Goal: Transaction & Acquisition: Purchase product/service

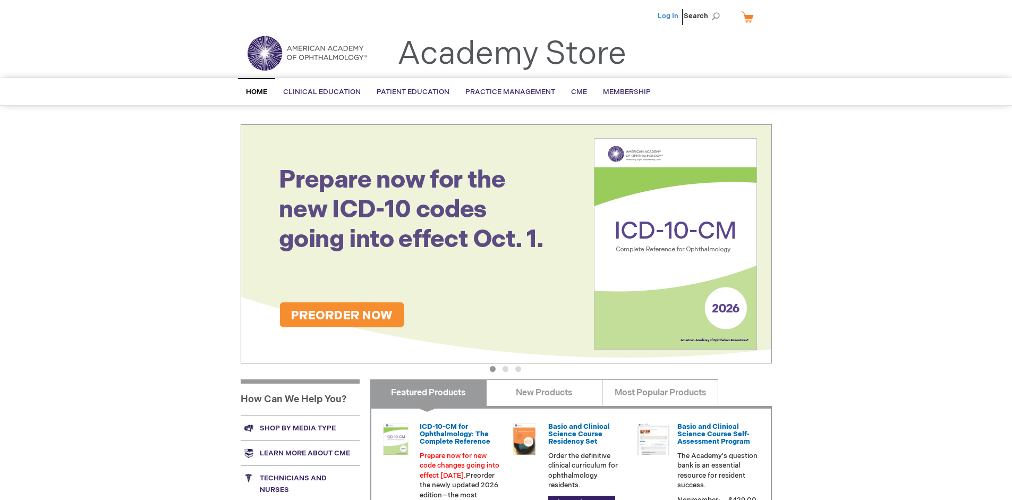
click at [669, 16] on link "Log In" at bounding box center [668, 16] width 21 height 9
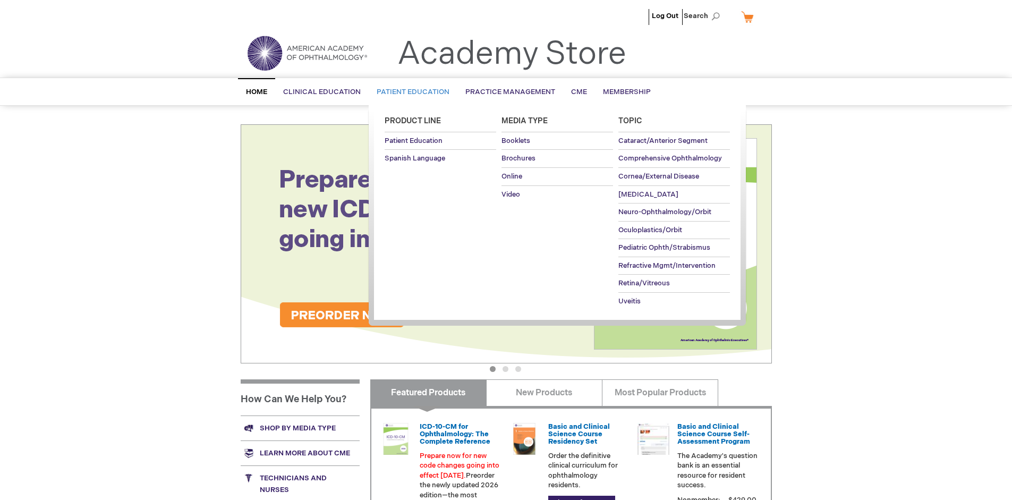
click at [410, 92] on span "Patient Education" at bounding box center [413, 92] width 73 height 9
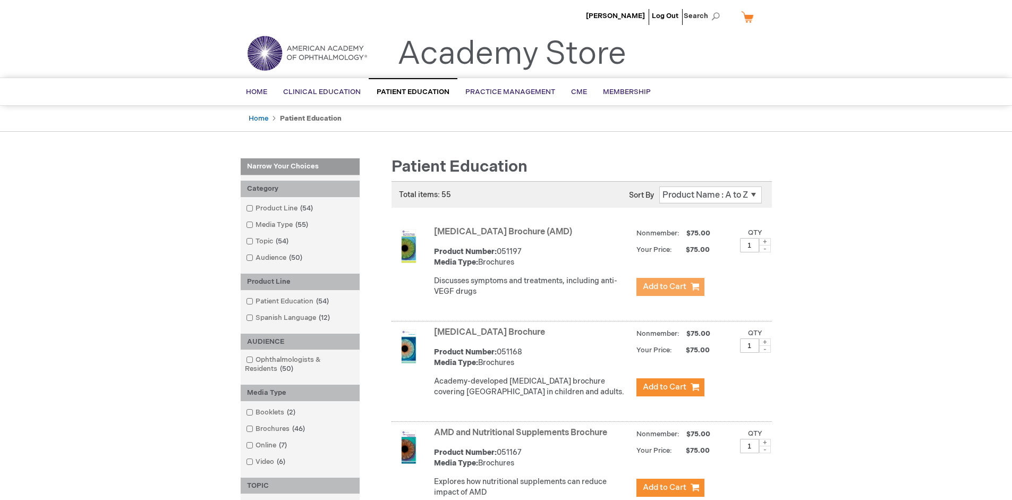
click at [670, 287] on span "Add to Cart" at bounding box center [665, 287] width 44 height 10
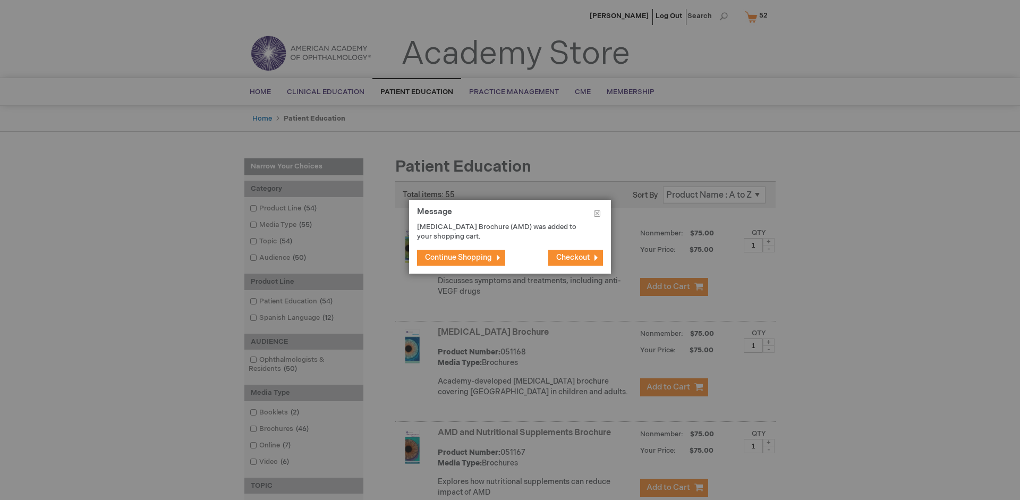
click at [459, 257] on span "Continue Shopping" at bounding box center [458, 257] width 67 height 9
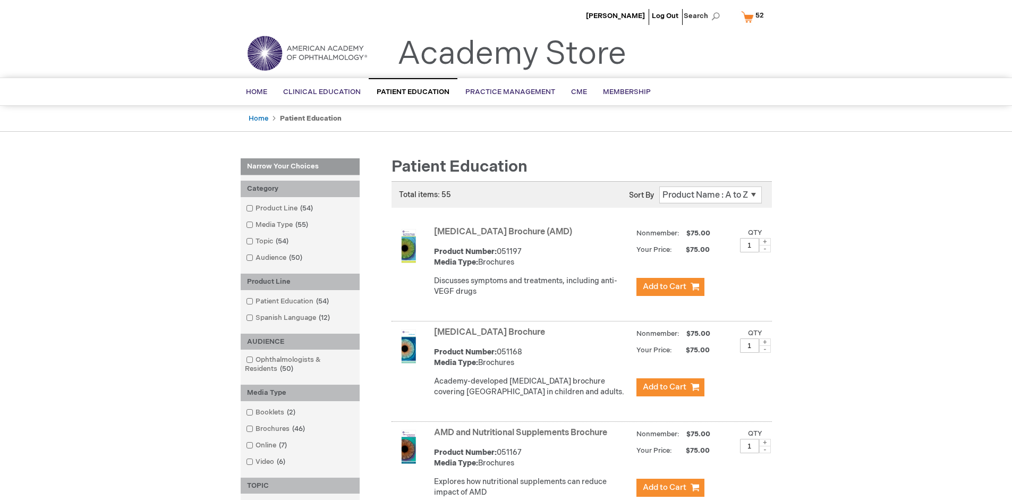
click at [523, 438] on link "AMD and Nutritional Supplements Brochure" at bounding box center [520, 433] width 173 height 10
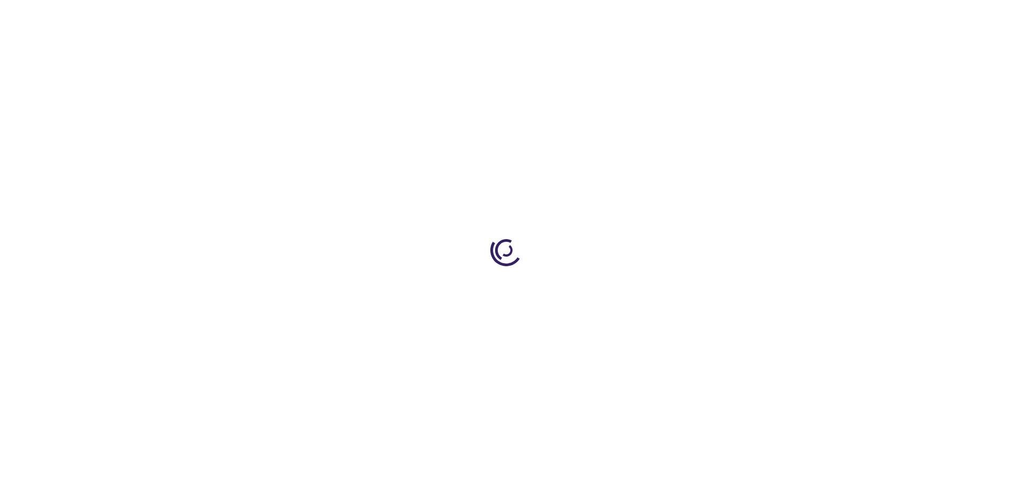
type input "1"
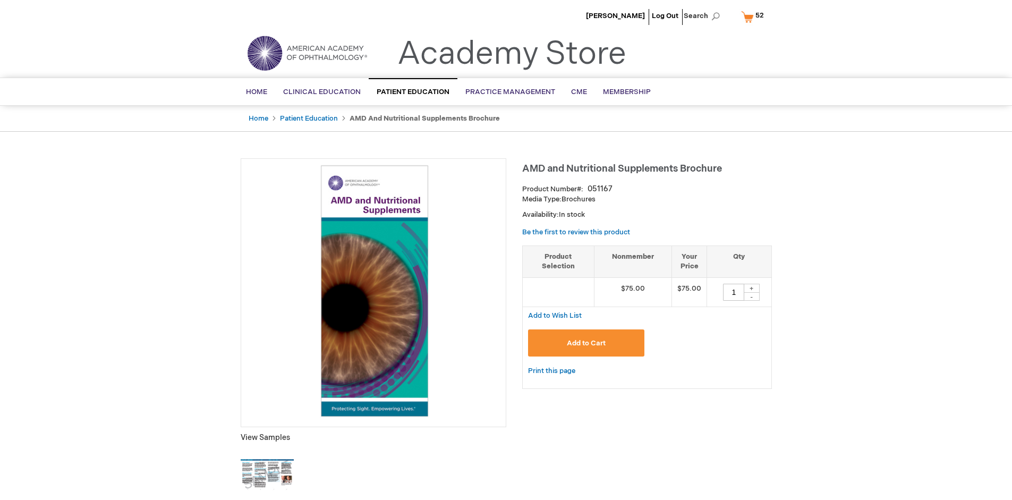
click at [586, 343] on span "Add to Cart" at bounding box center [586, 343] width 39 height 9
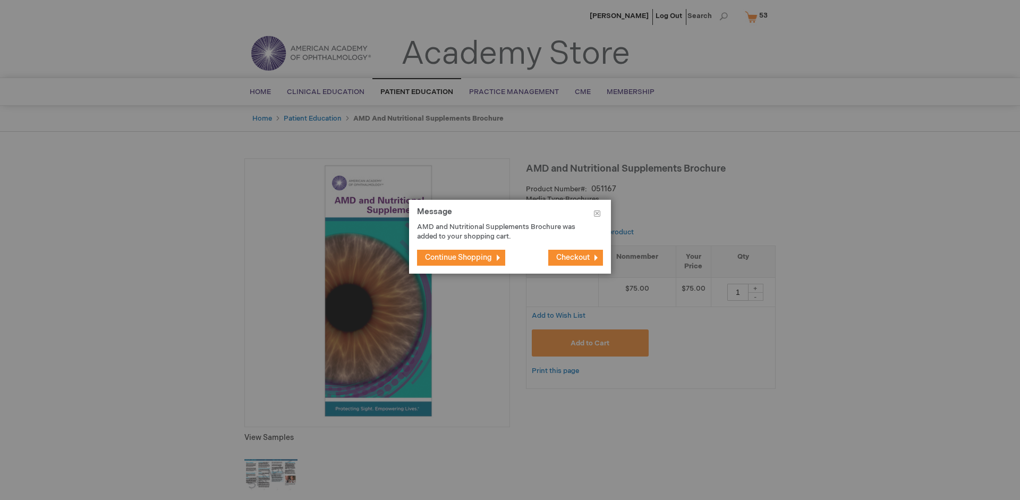
click at [459, 257] on span "Continue Shopping" at bounding box center [458, 257] width 67 height 9
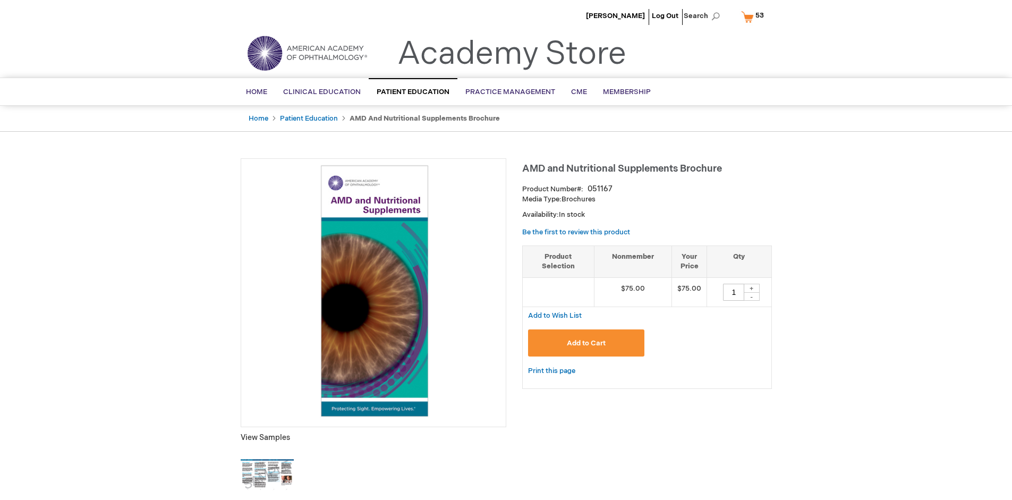
click at [755, 16] on span "53 53 items" at bounding box center [760, 15] width 12 height 13
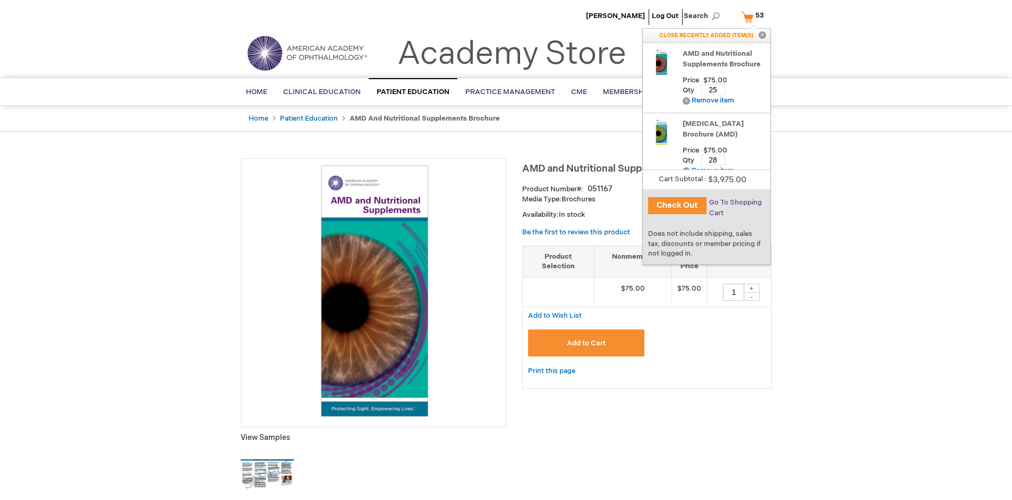
click at [735, 202] on span "Go To Shopping Cart" at bounding box center [735, 207] width 53 height 19
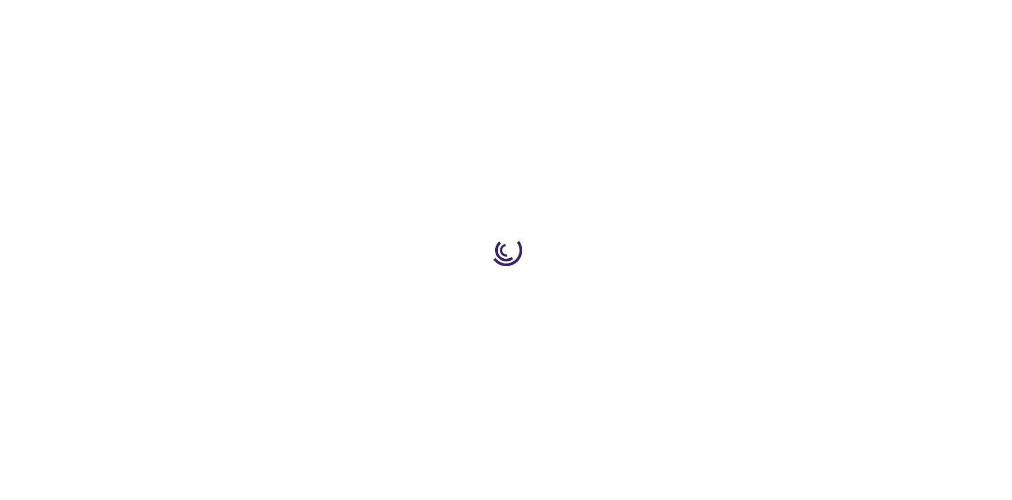
select select "US"
select select "41"
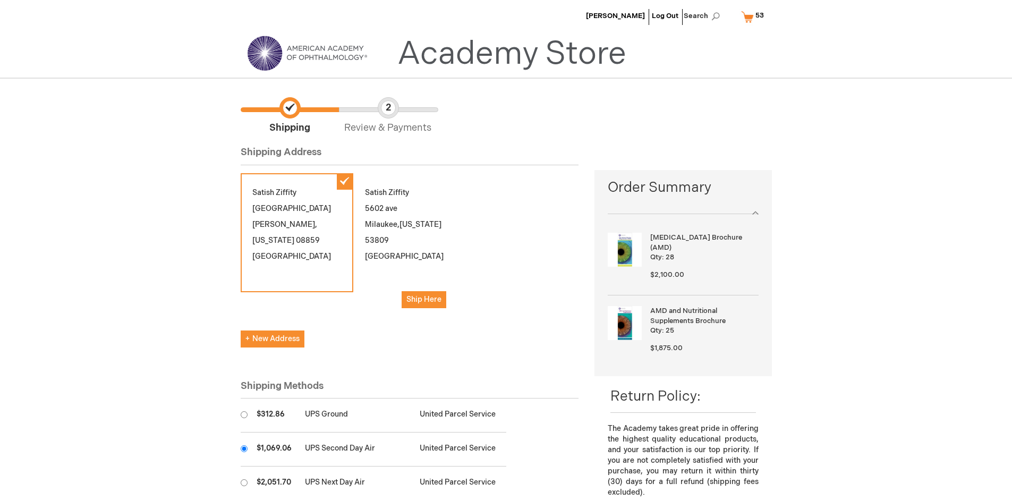
click at [244, 448] on input "radio" at bounding box center [244, 448] width 7 height 7
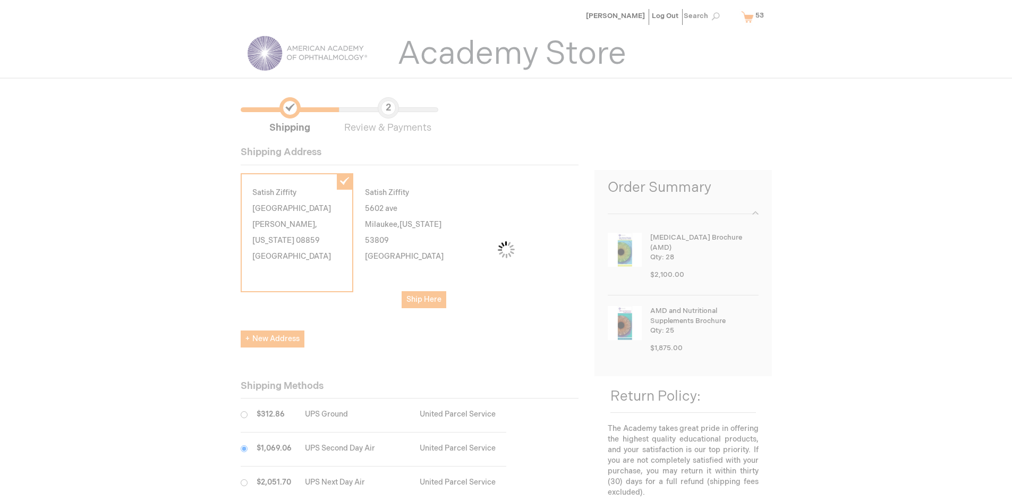
scroll to position [53, 0]
